Goal: Task Accomplishment & Management: Manage account settings

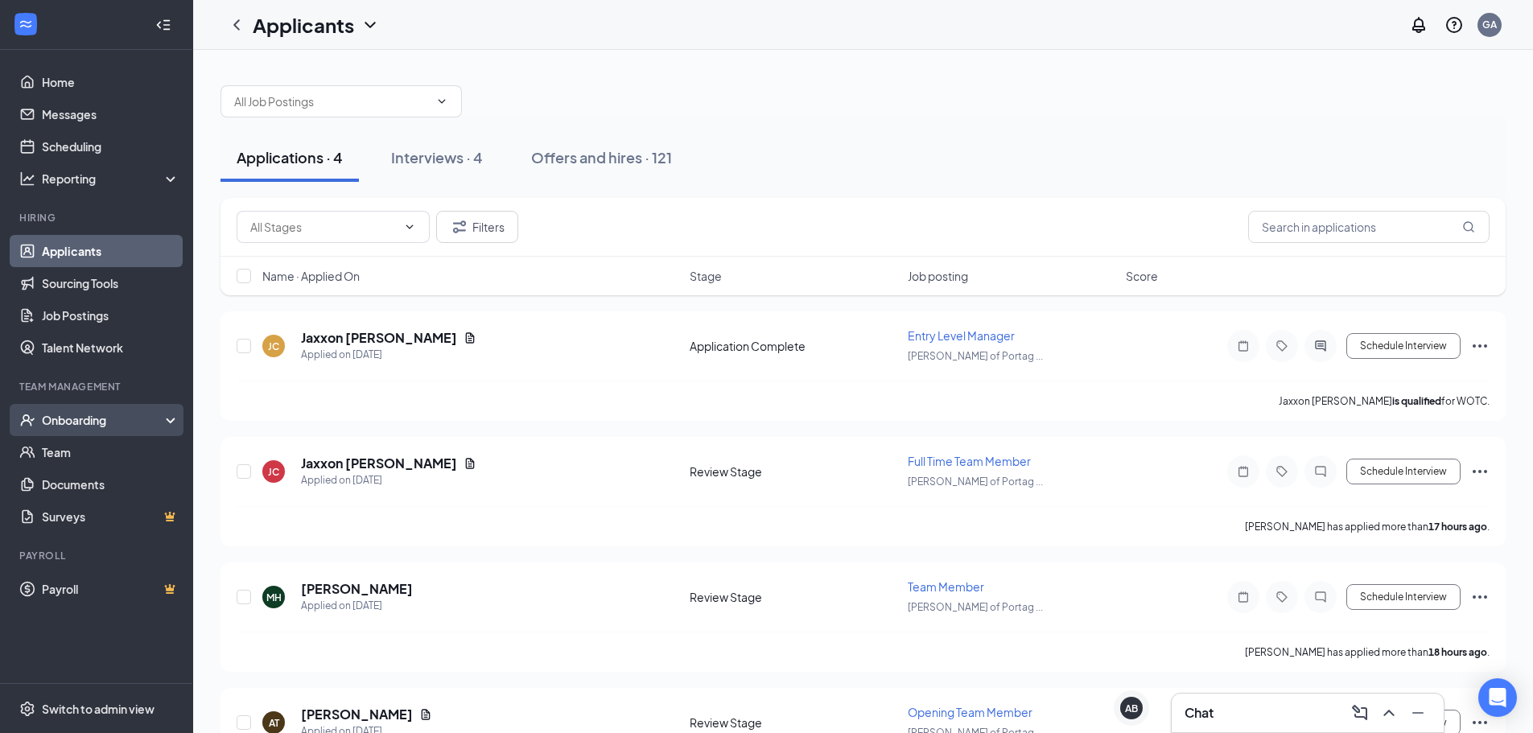
click at [64, 427] on div "Onboarding" at bounding box center [104, 420] width 124 height 16
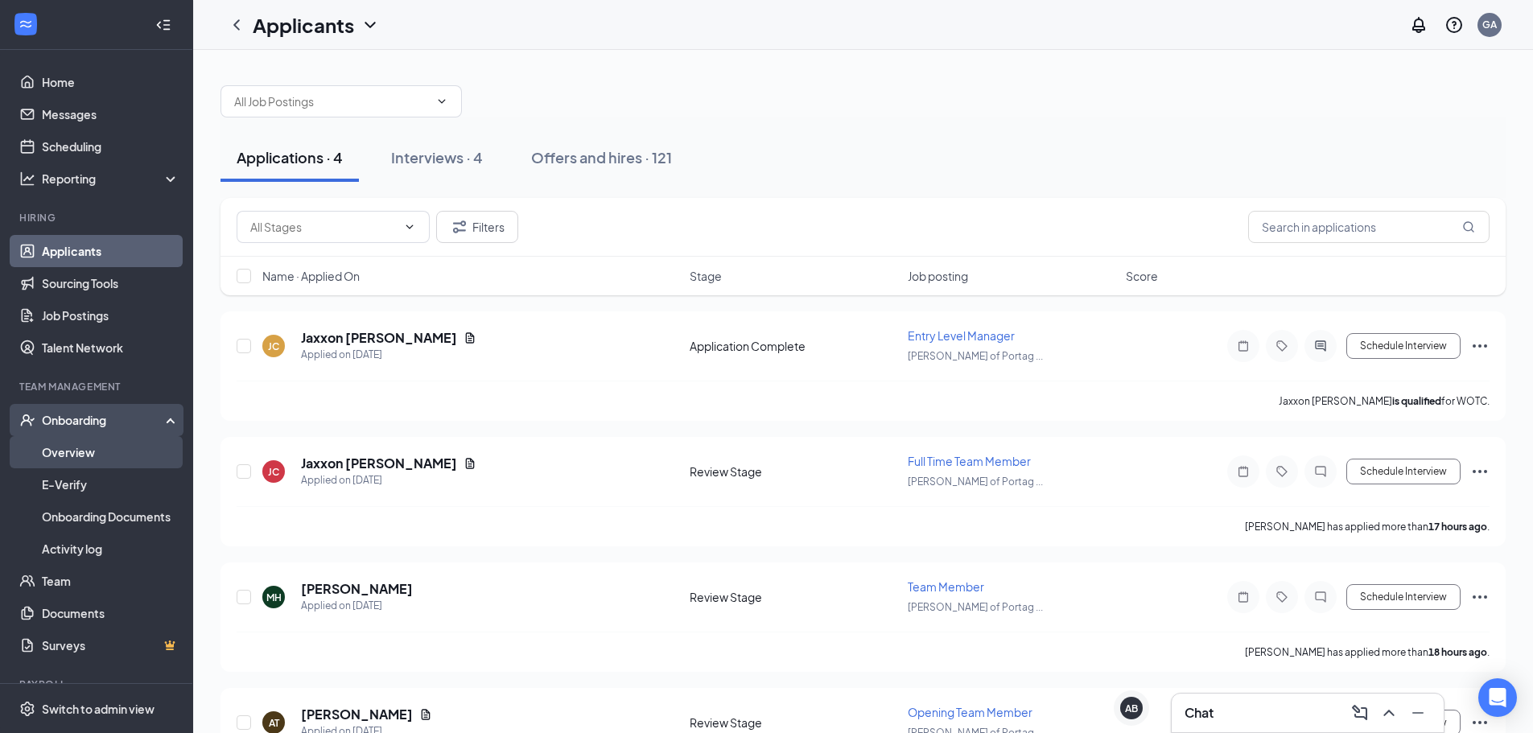
click at [60, 450] on link "Overview" at bounding box center [111, 452] width 138 height 32
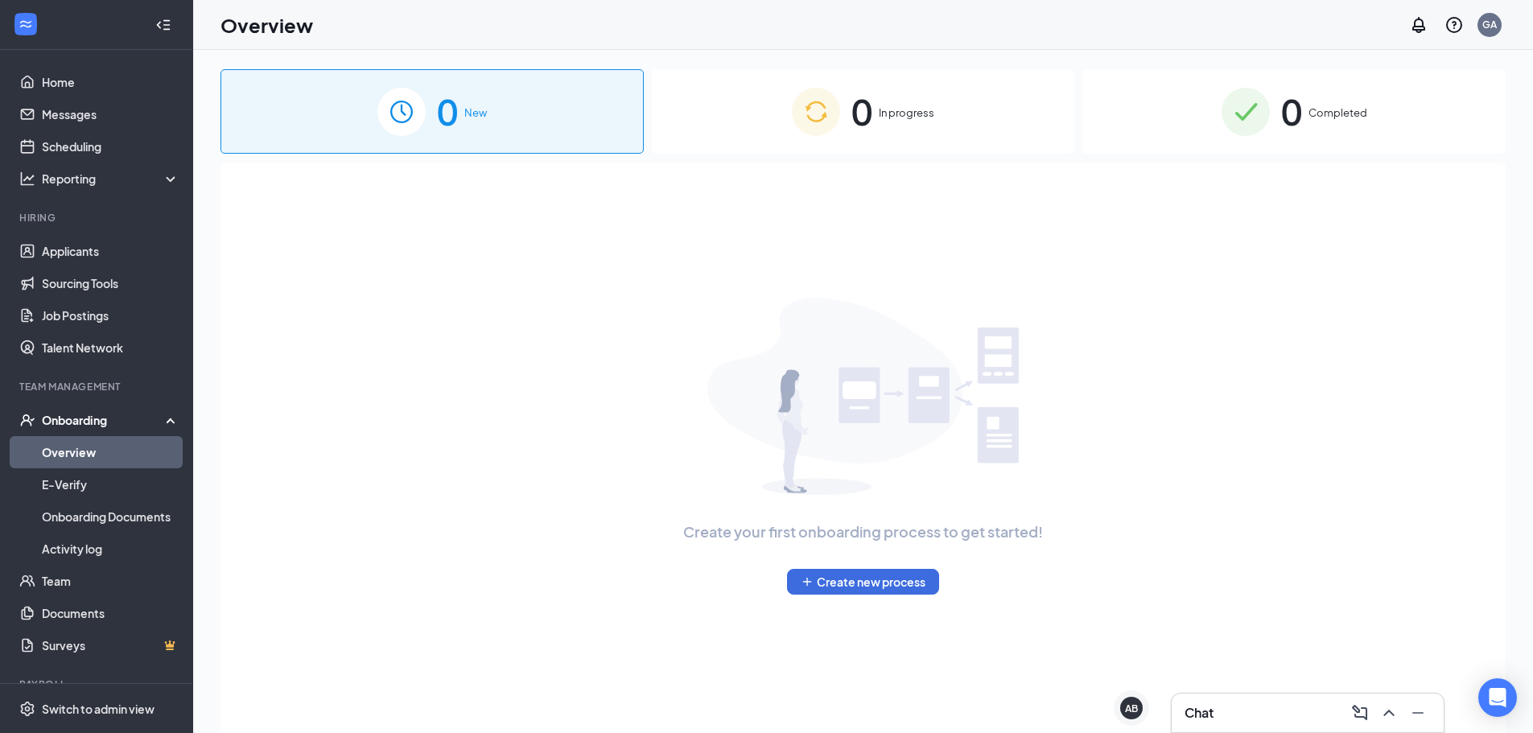
click at [768, 124] on div "0 In progress" at bounding box center [863, 111] width 423 height 85
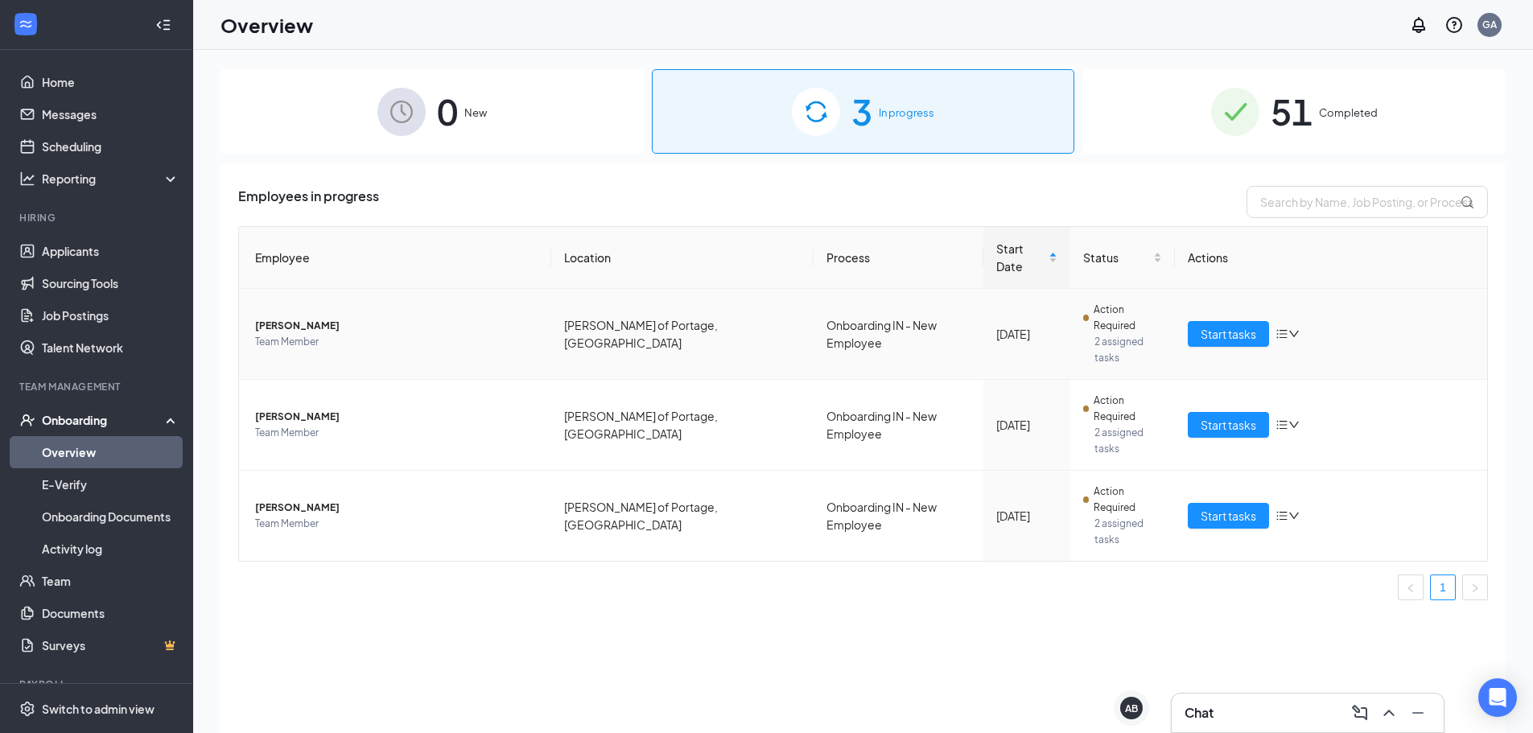
click at [294, 318] on span "[PERSON_NAME]" at bounding box center [396, 326] width 283 height 16
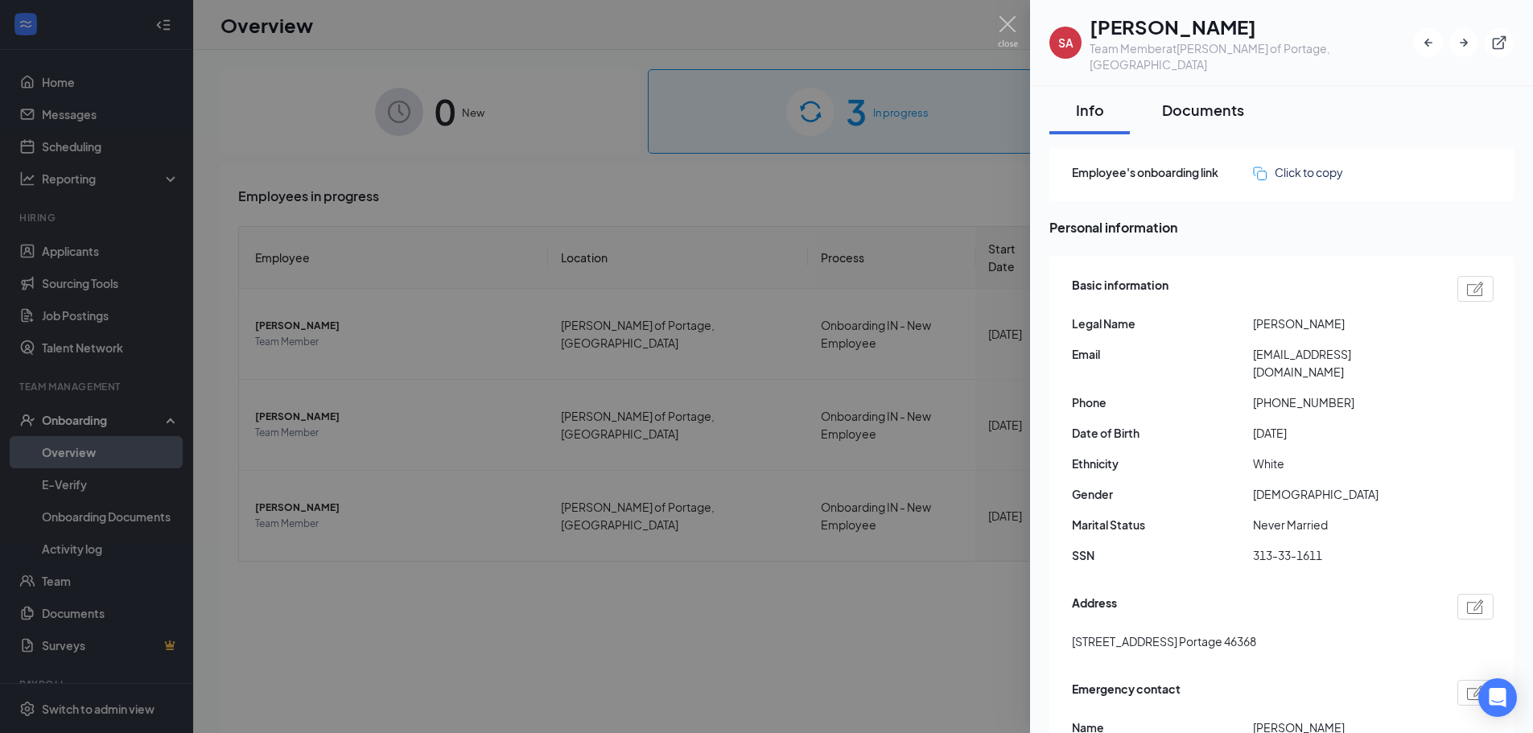
click at [1212, 100] on div "Documents" at bounding box center [1203, 110] width 82 height 20
